Goal: Task Accomplishment & Management: Manage account settings

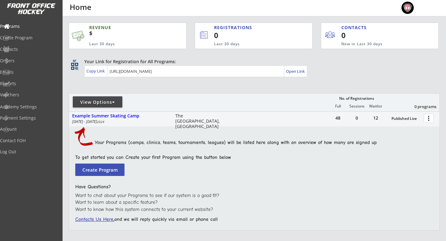
click at [126, 100] on div at bounding box center [141, 104] width 145 height 11
click at [120, 101] on div "View Options" at bounding box center [98, 102] width 50 height 6
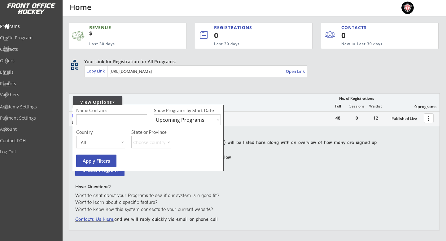
click at [197, 122] on select "Upcoming Programs Past Programs Specific Date Range" at bounding box center [187, 119] width 67 height 11
select select ""Past Programs""
click at [154, 114] on select "Upcoming Programs Past Programs Specific Date Range" at bounding box center [187, 119] width 67 height 11
click at [97, 161] on button "Apply Filters" at bounding box center [96, 160] width 40 height 12
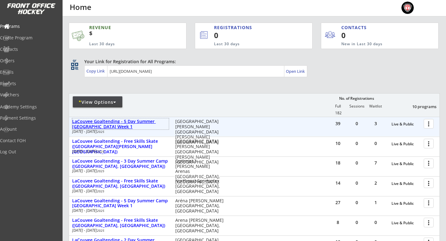
click at [144, 122] on div "LaCouvee Goaltending - 5 Day Summer [GEOGRAPHIC_DATA] Week 1" at bounding box center [120, 124] width 97 height 11
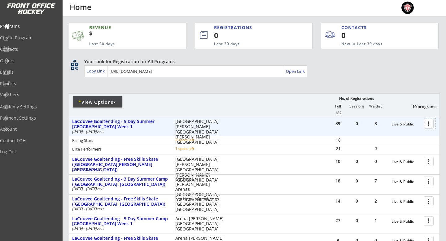
click at [426, 128] on div at bounding box center [429, 123] width 11 height 11
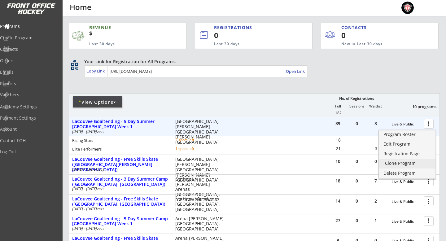
click at [414, 163] on div "Clone Program" at bounding box center [407, 163] width 44 height 4
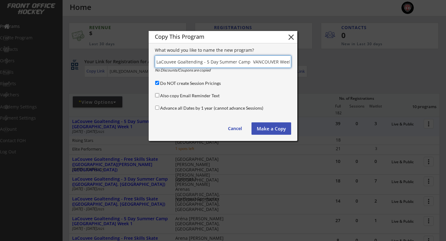
click at [157, 96] on input "Also copy Email Reminder Text" at bounding box center [157, 95] width 4 height 4
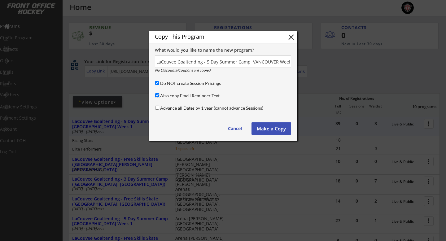
click at [157, 96] on input "Also copy Email Reminder Text" at bounding box center [157, 95] width 4 height 4
checkbox input "false"
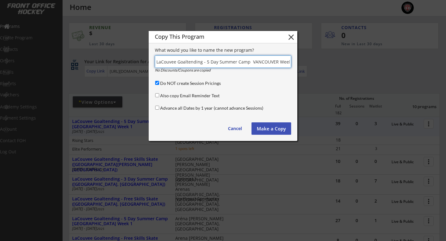
click at [208, 62] on input "input" at bounding box center [223, 61] width 136 height 12
click at [252, 62] on input "input" at bounding box center [223, 61] width 136 height 12
drag, startPoint x: 257, startPoint y: 62, endPoint x: 305, endPoint y: 67, distance: 47.8
click at [305, 67] on body "REVENUE $ Last 30 days REGISTRATIONS 0 Last 30 days CONTACTS 0 New in Last 30 d…" at bounding box center [223, 120] width 446 height 241
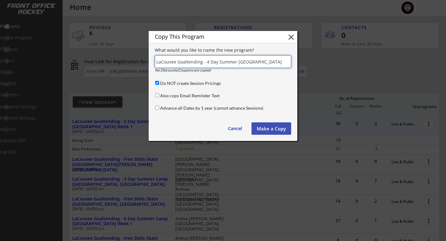
scroll to position [0, 0]
click at [250, 60] on input "input" at bounding box center [223, 61] width 136 height 12
click at [283, 62] on input "input" at bounding box center [223, 61] width 136 height 12
click at [273, 61] on input "input" at bounding box center [223, 61] width 136 height 12
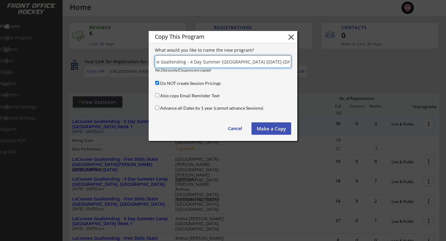
scroll to position [0, 14]
type input "LaCouvee Goaltending - 4 Day Summer [GEOGRAPHIC_DATA] ([DATE]-[DATE])"
click at [266, 128] on button "Make a Copy" at bounding box center [271, 128] width 40 height 12
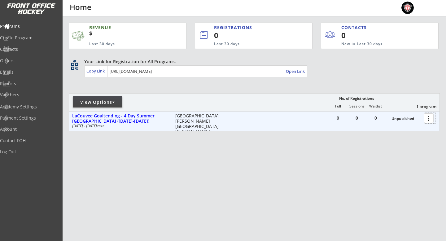
click at [426, 116] on div at bounding box center [429, 117] width 11 height 11
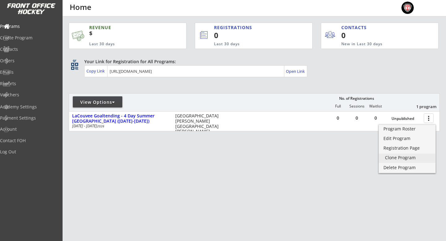
click at [411, 159] on div "Clone Program" at bounding box center [407, 157] width 44 height 4
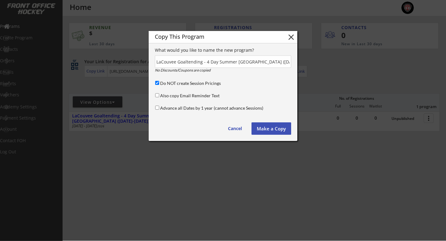
scroll to position [0, 32]
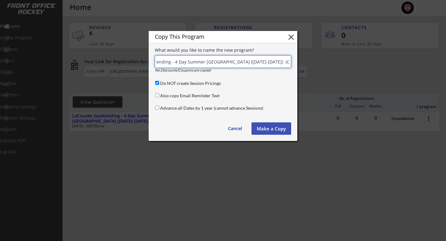
drag, startPoint x: 242, startPoint y: 61, endPoint x: 218, endPoint y: 61, distance: 24.4
click at [218, 61] on input "input" at bounding box center [223, 61] width 136 height 12
click at [270, 63] on input "input" at bounding box center [223, 61] width 136 height 12
click at [280, 60] on input "input" at bounding box center [223, 61] width 136 height 12
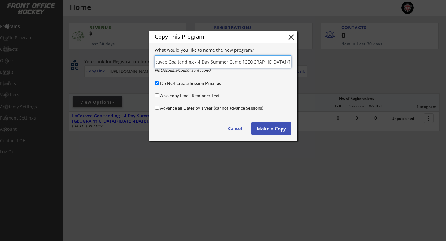
click at [285, 62] on input "input" at bounding box center [223, 61] width 136 height 12
click at [287, 64] on input "input" at bounding box center [223, 61] width 136 height 12
click at [289, 61] on input "input" at bounding box center [223, 61] width 136 height 12
drag, startPoint x: 290, startPoint y: 62, endPoint x: 276, endPoint y: 63, distance: 14.0
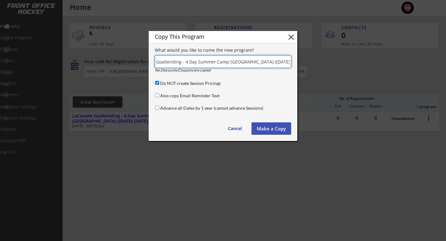
click at [276, 63] on input "input" at bounding box center [223, 61] width 136 height 12
click at [292, 35] on button "close" at bounding box center [290, 36] width 9 height 9
type input "(Copy)"
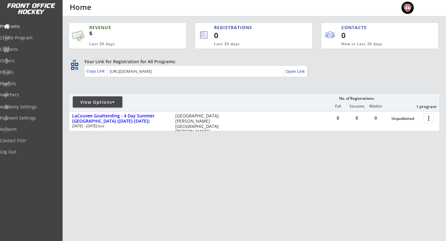
click at [118, 102] on div "View Options" at bounding box center [98, 102] width 50 height 6
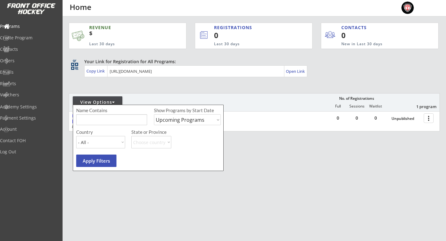
click at [187, 119] on select "Upcoming Programs Past Programs Specific Date Range" at bounding box center [187, 119] width 67 height 11
select select ""Past Programs""
click at [154, 114] on select "Upcoming Programs Past Programs Specific Date Range" at bounding box center [187, 119] width 67 height 11
click at [105, 159] on button "Apply Filters" at bounding box center [96, 160] width 40 height 12
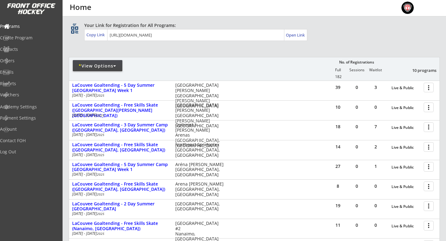
scroll to position [39, 0]
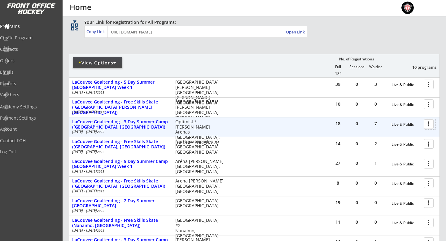
click at [428, 123] on div at bounding box center [429, 123] width 11 height 11
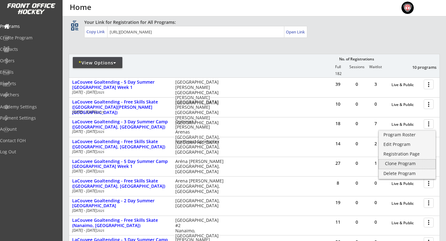
click at [410, 161] on div "Clone Program" at bounding box center [407, 163] width 44 height 4
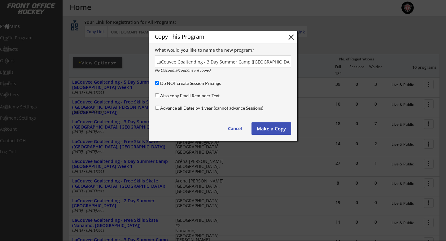
scroll to position [0, 11]
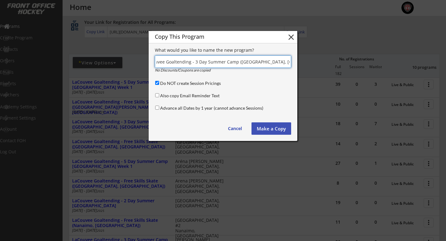
click at [195, 63] on input "input" at bounding box center [223, 61] width 136 height 12
drag, startPoint x: 278, startPoint y: 63, endPoint x: 316, endPoint y: 63, distance: 37.1
click at [316, 63] on body "REVENUE $ Last 30 days REGISTRATIONS 0 Last 30 days CONTACTS 0 New in Last 30 d…" at bounding box center [223, 81] width 446 height 241
drag, startPoint x: 286, startPoint y: 63, endPoint x: 249, endPoint y: 63, distance: 37.1
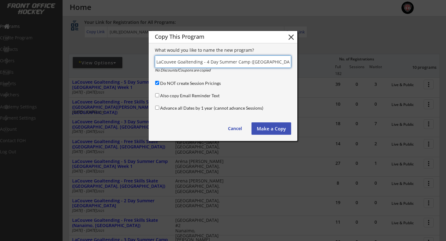
click at [249, 63] on input "input" at bounding box center [223, 61] width 136 height 12
type input "LaCouvee Goaltending - 4 Day Summer [GEOGRAPHIC_DATA] ([DATE] - [DATE])"
click at [275, 128] on button "Make a Copy" at bounding box center [271, 128] width 40 height 12
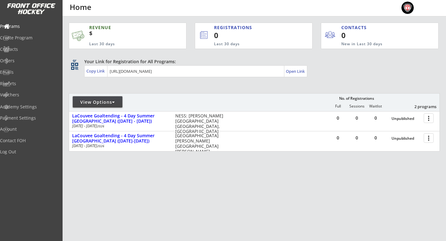
click at [114, 102] on div at bounding box center [113, 102] width 3 height 4
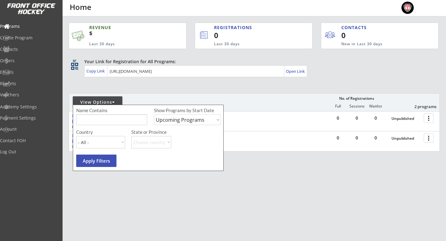
click at [184, 121] on select "Upcoming Programs Past Programs Specific Date Range" at bounding box center [187, 119] width 67 height 11
select select ""Past Programs""
click at [154, 114] on select "Upcoming Programs Past Programs Specific Date Range" at bounding box center [187, 119] width 67 height 11
click at [103, 165] on button "Apply Filters" at bounding box center [96, 160] width 40 height 12
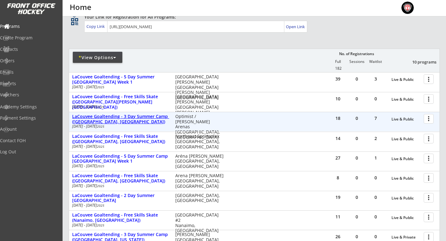
scroll to position [45, 0]
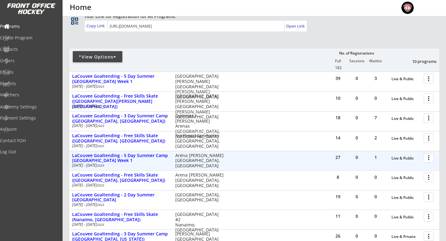
click at [429, 156] on div at bounding box center [429, 157] width 11 height 11
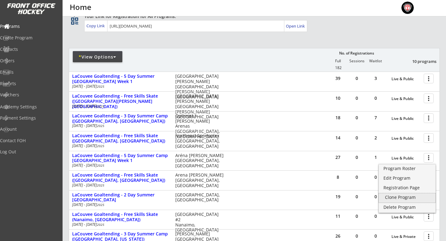
click at [404, 195] on div "Clone Program" at bounding box center [407, 197] width 44 height 4
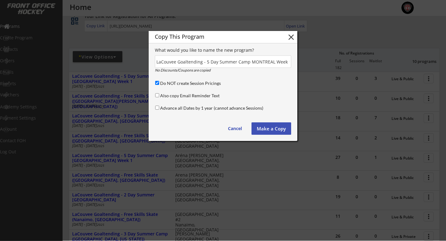
scroll to position [0, 12]
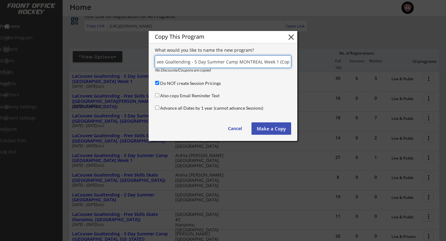
click at [194, 62] on input "input" at bounding box center [223, 61] width 136 height 12
drag, startPoint x: 263, startPoint y: 62, endPoint x: 303, endPoint y: 62, distance: 40.2
click at [303, 62] on body "REVENUE $ Last 30 days REGISTRATIONS 0 Last 30 days CONTACTS 0 New in Last 30 d…" at bounding box center [223, 75] width 446 height 241
type input "LaCouvee Goaltending - 4 Day Summer Camp MONTREAL (July 6th - 9th)"
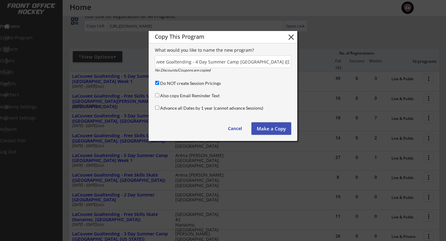
scroll to position [0, 0]
click at [269, 129] on button "Make a Copy" at bounding box center [271, 128] width 40 height 12
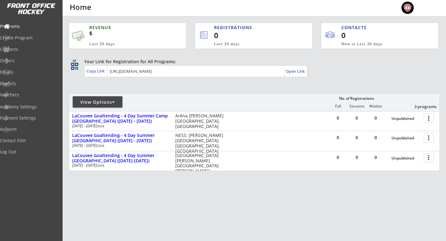
click at [117, 103] on div "View Options" at bounding box center [98, 102] width 50 height 6
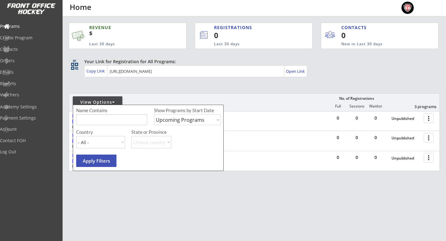
click at [182, 122] on select "Upcoming Programs Past Programs Specific Date Range" at bounding box center [187, 119] width 67 height 11
select select ""Past Programs""
click at [154, 114] on select "Upcoming Programs Past Programs Specific Date Range" at bounding box center [187, 119] width 67 height 11
click at [108, 120] on input "input" at bounding box center [111, 119] width 71 height 11
click at [96, 185] on div "REVENUE $ Last 30 days REGISTRATIONS 0 Last 30 days CONTACTS 0 New in Last 30 d…" at bounding box center [254, 125] width 371 height 219
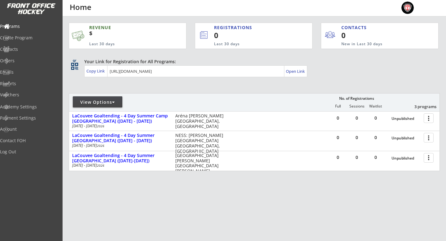
click at [109, 102] on div "View Options" at bounding box center [98, 102] width 50 height 6
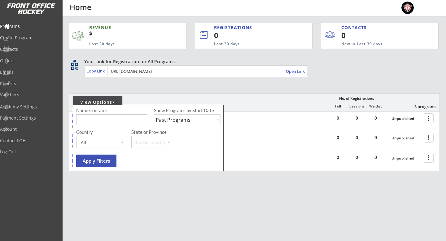
click at [183, 118] on select "Upcoming Programs Past Programs Specific Date Range" at bounding box center [187, 119] width 67 height 11
click at [154, 114] on select "Upcoming Programs Past Programs Specific Date Range" at bounding box center [187, 119] width 67 height 11
click at [100, 162] on button "Apply Filters" at bounding box center [96, 160] width 40 height 12
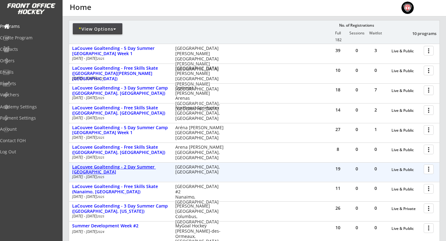
scroll to position [72, 0]
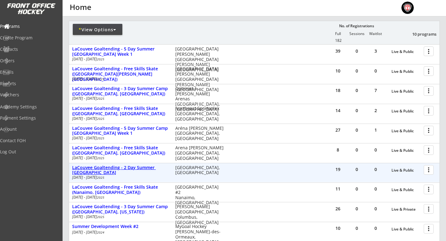
click at [132, 170] on div "LaCouvee Goaltending - 2 Day Summer [GEOGRAPHIC_DATA]" at bounding box center [120, 170] width 97 height 11
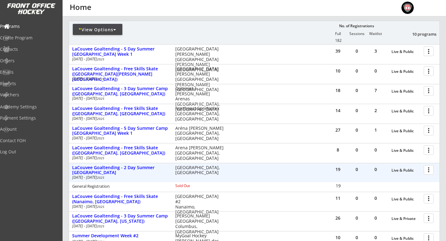
click at [425, 168] on div at bounding box center [429, 169] width 11 height 11
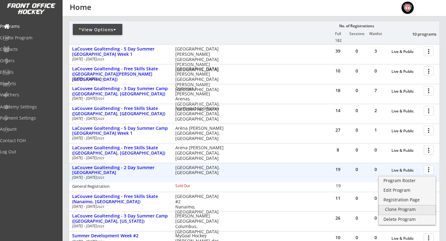
click at [391, 210] on div "Clone Program" at bounding box center [407, 209] width 44 height 4
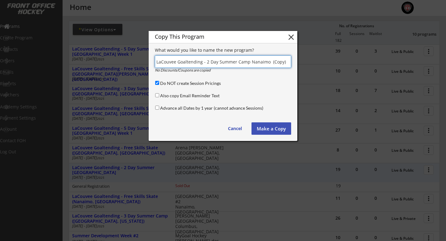
click at [207, 61] on input "input" at bounding box center [223, 61] width 136 height 12
drag, startPoint x: 249, startPoint y: 63, endPoint x: 316, endPoint y: 60, distance: 67.2
click at [316, 60] on body "REVENUE $ Last 30 days REGISTRATIONS 0 Last 30 days CONTACTS 0 New in Last 30 d…" at bounding box center [223, 48] width 446 height 241
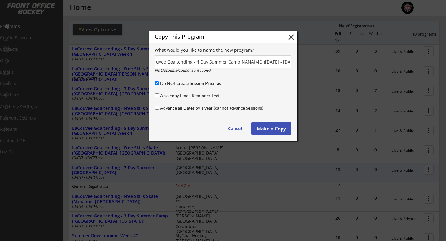
scroll to position [0, 0]
click at [287, 63] on input "input" at bounding box center [223, 61] width 136 height 12
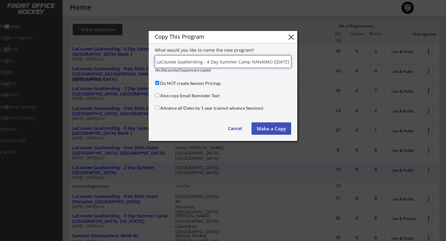
scroll to position [0, 10]
drag, startPoint x: 288, startPoint y: 62, endPoint x: 270, endPoint y: 62, distance: 17.6
click at [270, 62] on input "input" at bounding box center [223, 61] width 136 height 12
type input "LaCouvee Goaltending - 4 Day Summer Camp NANAIMO ([DATE] - 16th_"
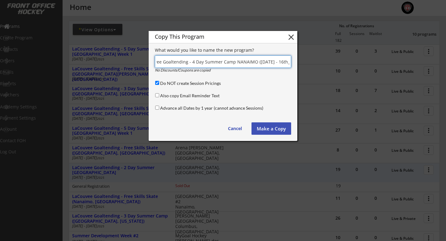
scroll to position [0, 0]
click at [271, 128] on button "Make a Copy" at bounding box center [271, 128] width 40 height 12
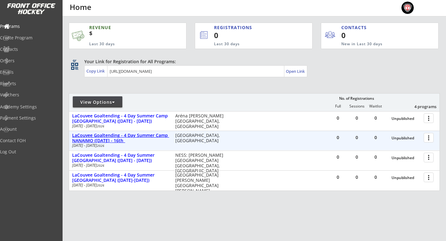
click at [100, 135] on div "LaCouvee Goaltending - 4 Day Summer Camp NANAIMO ([DATE] - 16th_" at bounding box center [120, 138] width 97 height 11
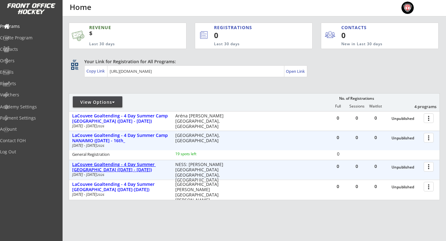
click at [100, 171] on div "LaCouvee Goaltending - 4 Day Summer [GEOGRAPHIC_DATA] ([DATE] - [DATE])" at bounding box center [120, 167] width 97 height 11
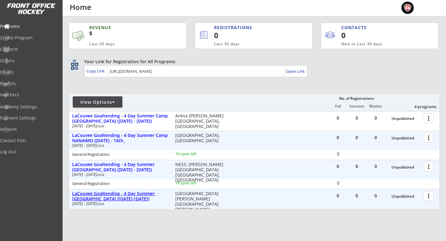
click at [97, 201] on div "LaCouvee Goaltending - 4 Day Summer [GEOGRAPHIC_DATA] ([DATE]-[DATE])" at bounding box center [120, 196] width 97 height 11
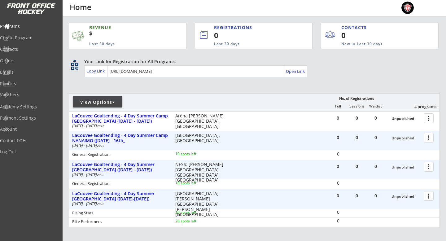
click at [426, 196] on div at bounding box center [429, 195] width 11 height 11
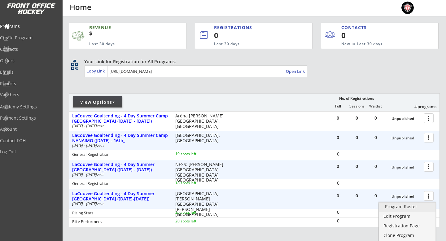
click at [409, 205] on div "Program Roster" at bounding box center [407, 206] width 44 height 4
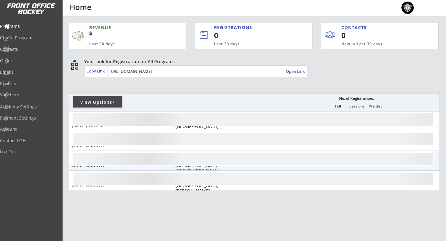
scroll to position [21, 0]
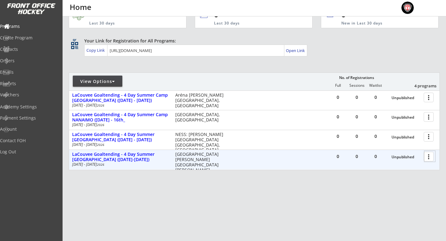
click at [429, 155] on div at bounding box center [429, 156] width 11 height 11
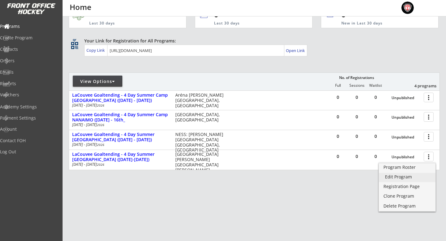
click at [412, 179] on link "Edit Program" at bounding box center [406, 177] width 57 height 9
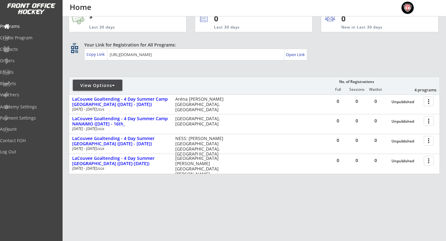
scroll to position [21, 0]
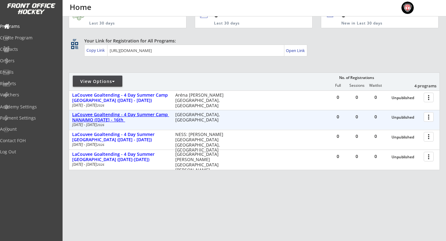
click at [128, 119] on div "LaCouvee Goaltending - 4 Day Summer Camp NANAIMO ([DATE] - 16th_" at bounding box center [120, 117] width 97 height 11
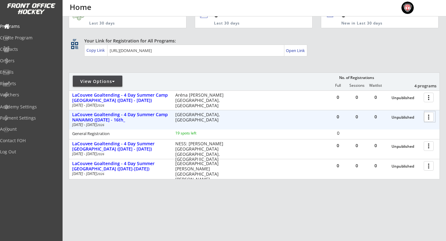
click at [429, 119] on div at bounding box center [429, 116] width 11 height 11
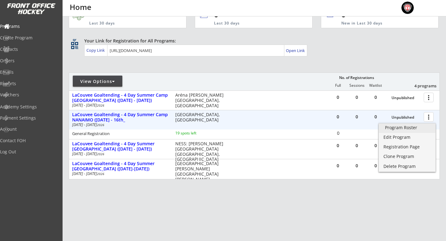
click at [417, 127] on div "Program Roster" at bounding box center [407, 127] width 44 height 4
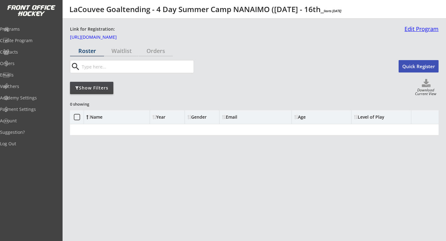
click at [411, 29] on link "Edit Program" at bounding box center [420, 31] width 37 height 11
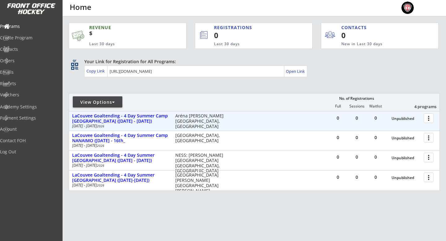
click at [429, 119] on div at bounding box center [429, 117] width 11 height 11
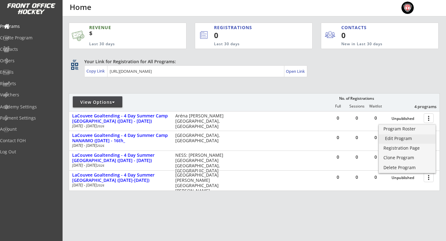
click at [412, 137] on div "Edit Program" at bounding box center [407, 138] width 44 height 4
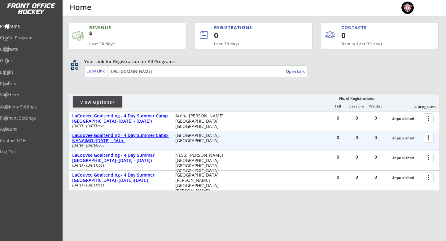
click at [153, 138] on div "LaCouvee Goaltending - 4 Day Summer Camp NANAIMO ([DATE] - 16th_" at bounding box center [120, 138] width 97 height 11
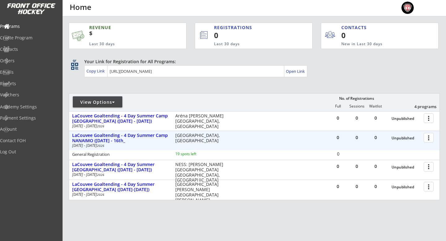
click at [431, 139] on div at bounding box center [429, 137] width 11 height 11
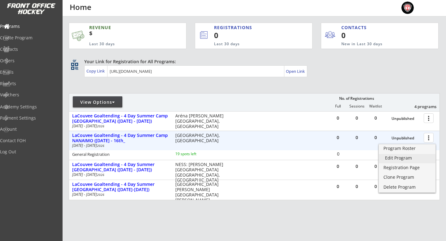
click at [405, 158] on div "Edit Program" at bounding box center [407, 158] width 44 height 4
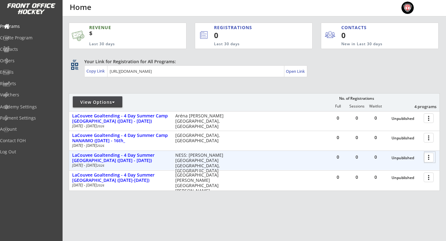
click at [427, 158] on div at bounding box center [429, 157] width 11 height 11
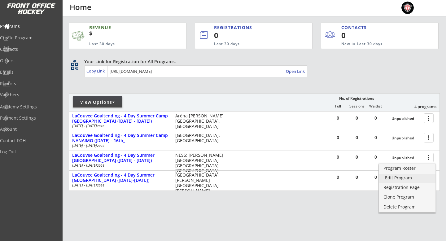
click at [402, 177] on div "Edit Program" at bounding box center [407, 177] width 44 height 4
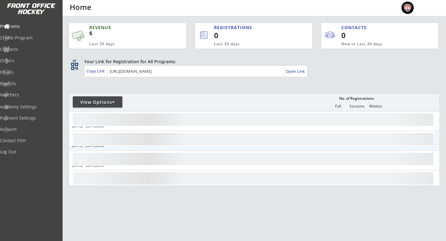
scroll to position [21, 0]
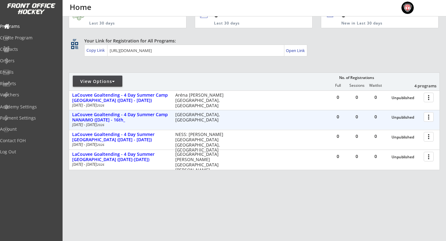
click at [429, 117] on div at bounding box center [429, 116] width 11 height 11
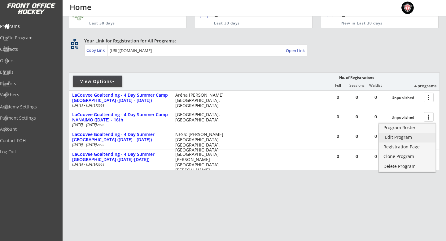
click at [408, 138] on div "Edit Program" at bounding box center [407, 137] width 44 height 4
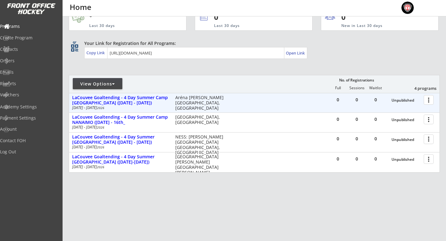
scroll to position [21, 0]
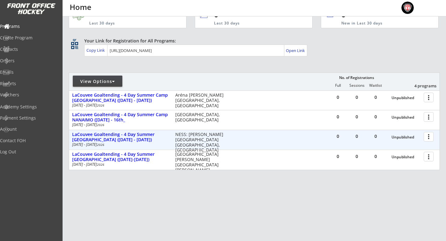
click at [429, 136] on div at bounding box center [429, 136] width 11 height 11
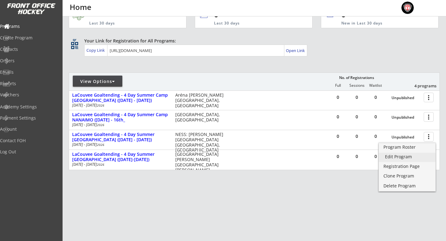
click at [410, 159] on div "Edit Program" at bounding box center [407, 156] width 44 height 4
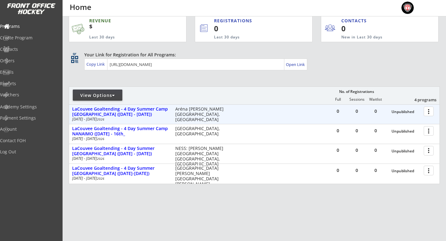
scroll to position [9, 0]
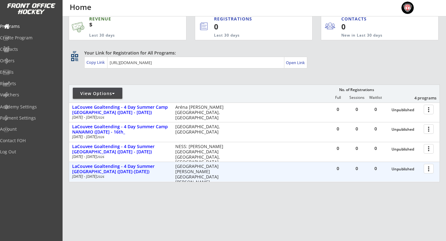
click at [428, 169] on div at bounding box center [429, 168] width 11 height 11
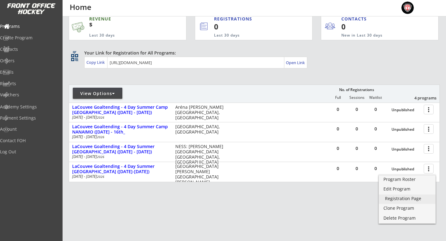
click at [404, 196] on div "Registration Page" at bounding box center [407, 198] width 44 height 4
click at [403, 190] on div "Edit Program" at bounding box center [407, 189] width 44 height 4
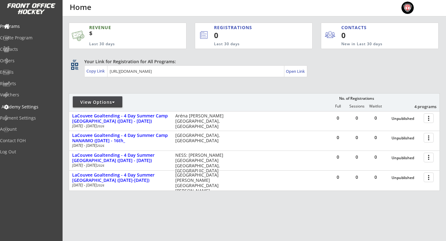
click at [27, 109] on div "Academy Settings" at bounding box center [30, 107] width 56 height 4
select select ""CAD""
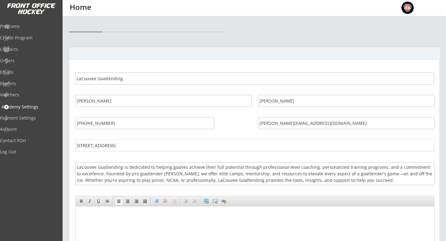
select select ""CAD""
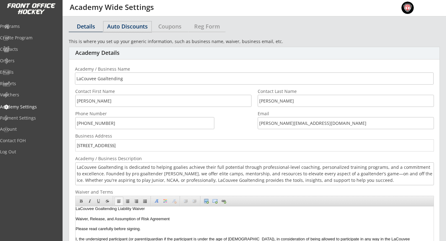
click at [141, 29] on div "Auto Discounts" at bounding box center [127, 27] width 48 height 6
select select "2"
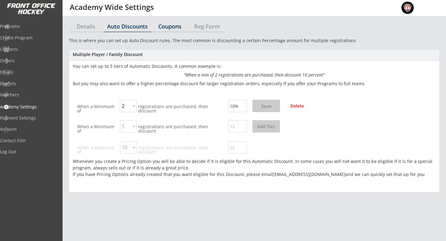
click at [169, 25] on div "Coupons" at bounding box center [169, 27] width 37 height 6
select select ""Showing all by date made""
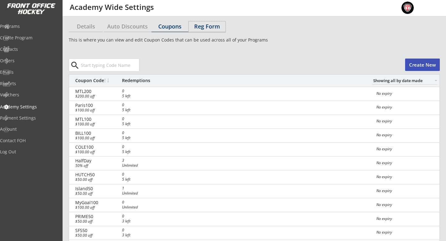
click at [212, 27] on div "Reg Form" at bounding box center [206, 27] width 37 height 6
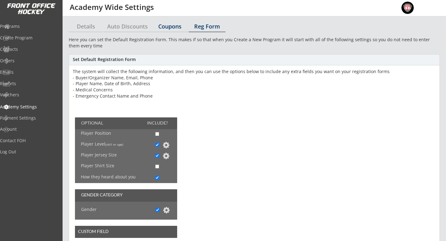
click at [184, 27] on div "Coupons" at bounding box center [169, 27] width 37 height 6
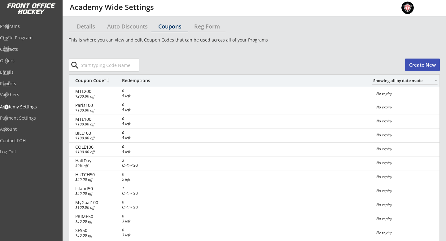
click at [88, 26] on div "Details" at bounding box center [86, 27] width 34 height 6
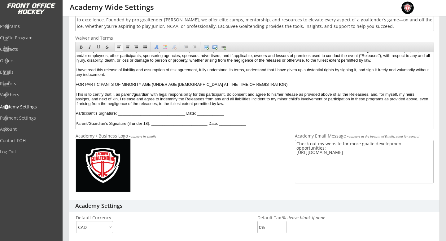
scroll to position [192, 0]
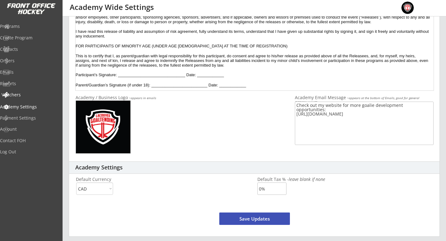
click at [33, 97] on div "Vouchers" at bounding box center [30, 95] width 56 height 4
select select ""Showing: Has Balance""
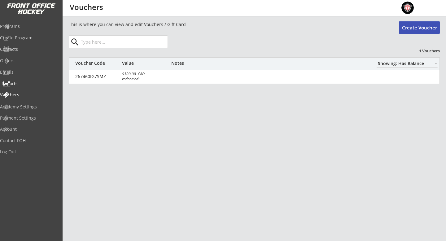
click at [29, 82] on div "Reports" at bounding box center [30, 83] width 56 height 4
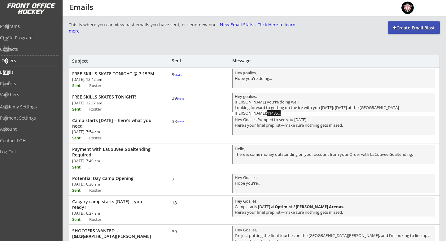
click at [27, 61] on div "Orders" at bounding box center [30, 60] width 56 height 4
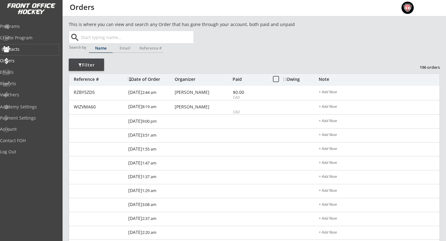
click at [27, 49] on div "Contacts" at bounding box center [30, 49] width 56 height 4
select select ""Players""
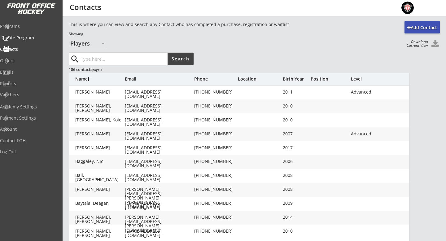
click at [31, 36] on div "Create Program" at bounding box center [30, 38] width 56 height 4
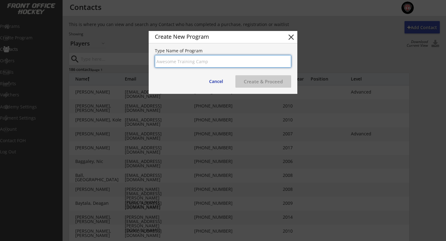
click at [290, 35] on button "close" at bounding box center [290, 36] width 9 height 9
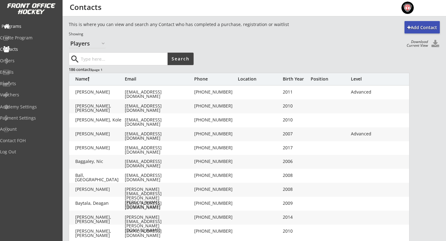
click at [30, 26] on div "Programs" at bounding box center [30, 26] width 56 height 4
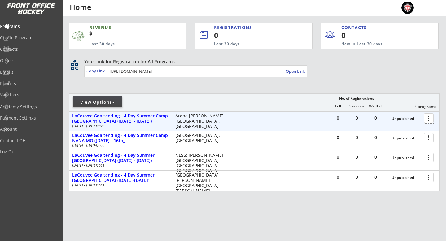
click at [430, 121] on div at bounding box center [429, 117] width 11 height 11
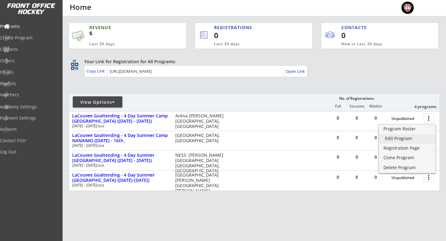
click at [411, 140] on div "Edit Program" at bounding box center [407, 138] width 44 height 4
